Goal: Navigation & Orientation: Find specific page/section

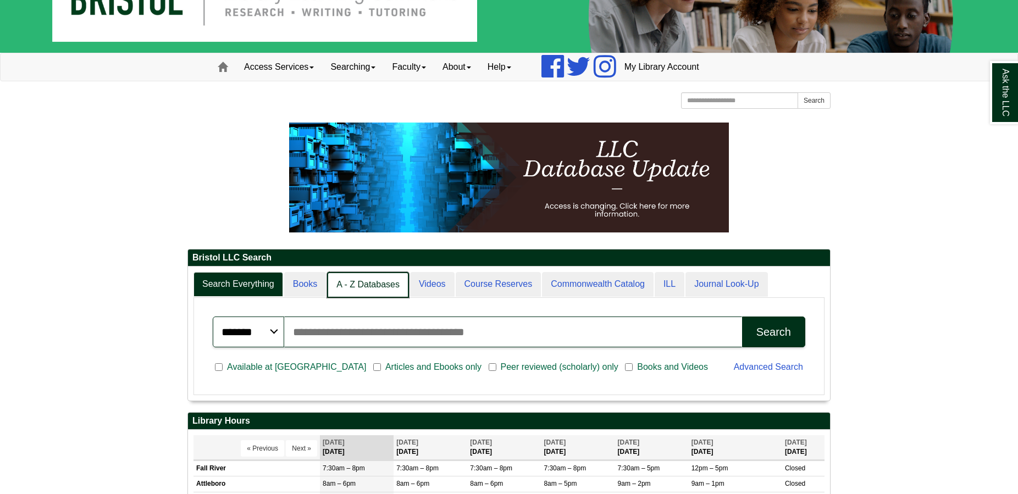
click at [375, 286] on link "A - Z Databases" at bounding box center [368, 285] width 82 height 26
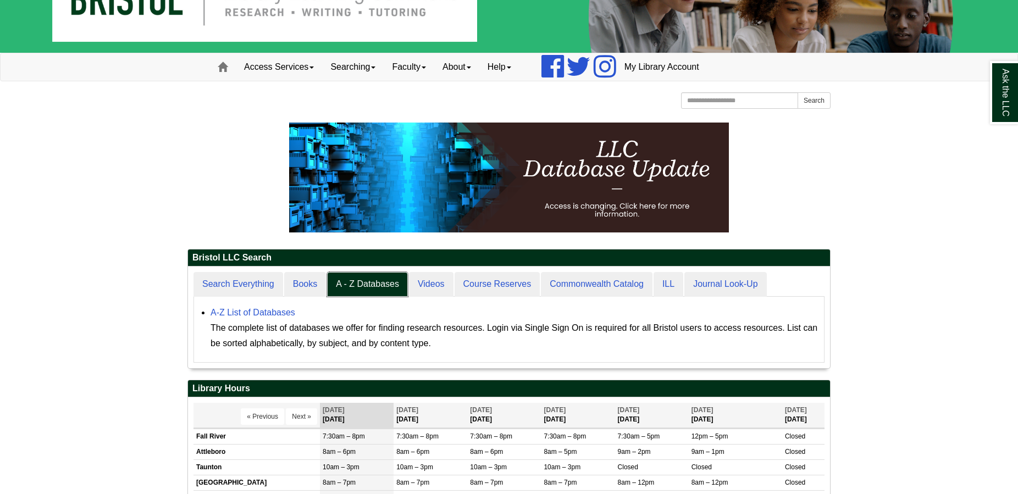
scroll to position [102, 642]
click at [251, 314] on div "Ask the LLC" at bounding box center [509, 247] width 1018 height 494
click at [251, 312] on link "A-Z List of Databases" at bounding box center [252, 312] width 85 height 9
click at [225, 68] on span at bounding box center [223, 67] width 10 height 10
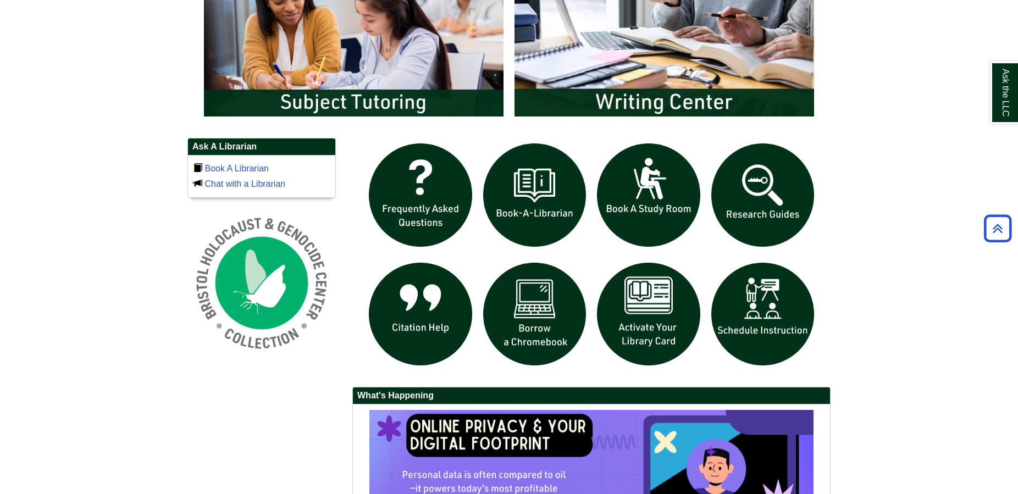
scroll to position [673, 0]
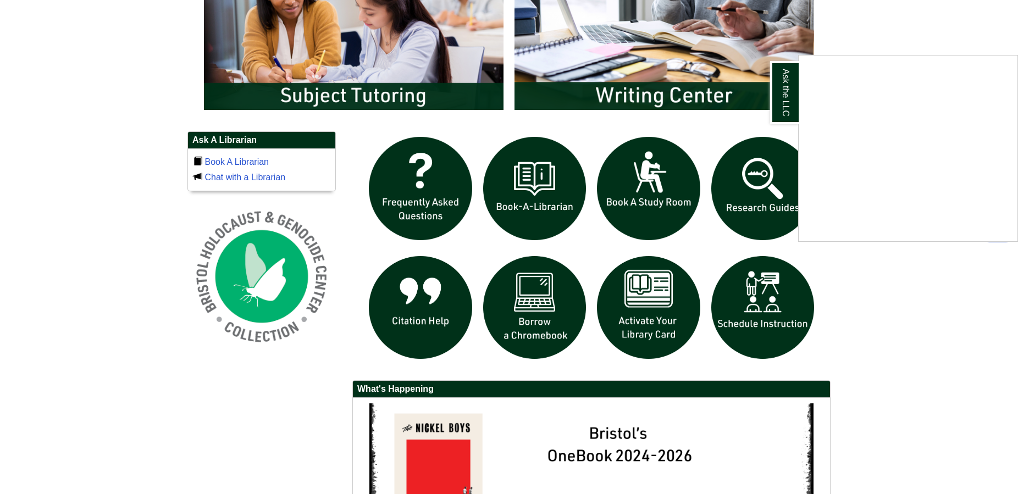
click at [755, 306] on div "Ask the LLC" at bounding box center [509, 247] width 1018 height 494
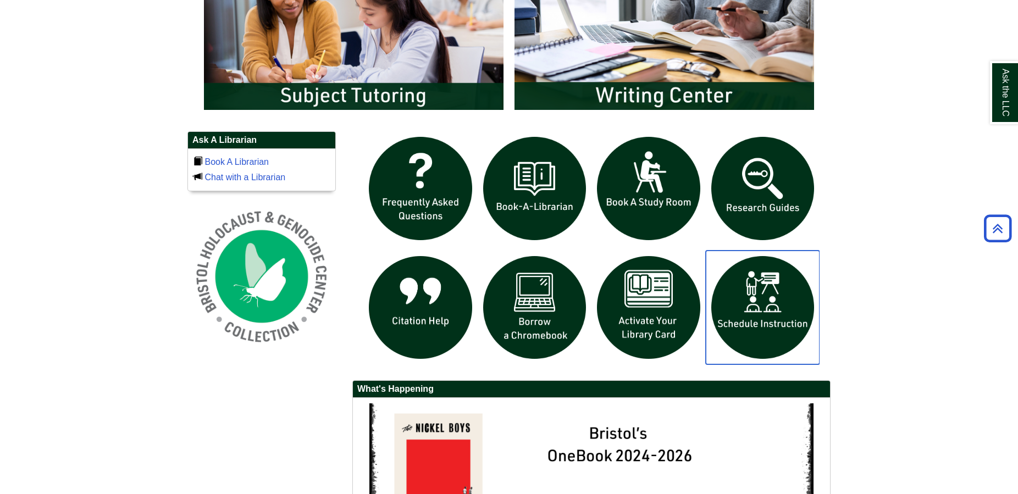
click at [755, 306] on img "slideshow" at bounding box center [762, 308] width 114 height 114
